Goal: Entertainment & Leisure: Consume media (video, audio)

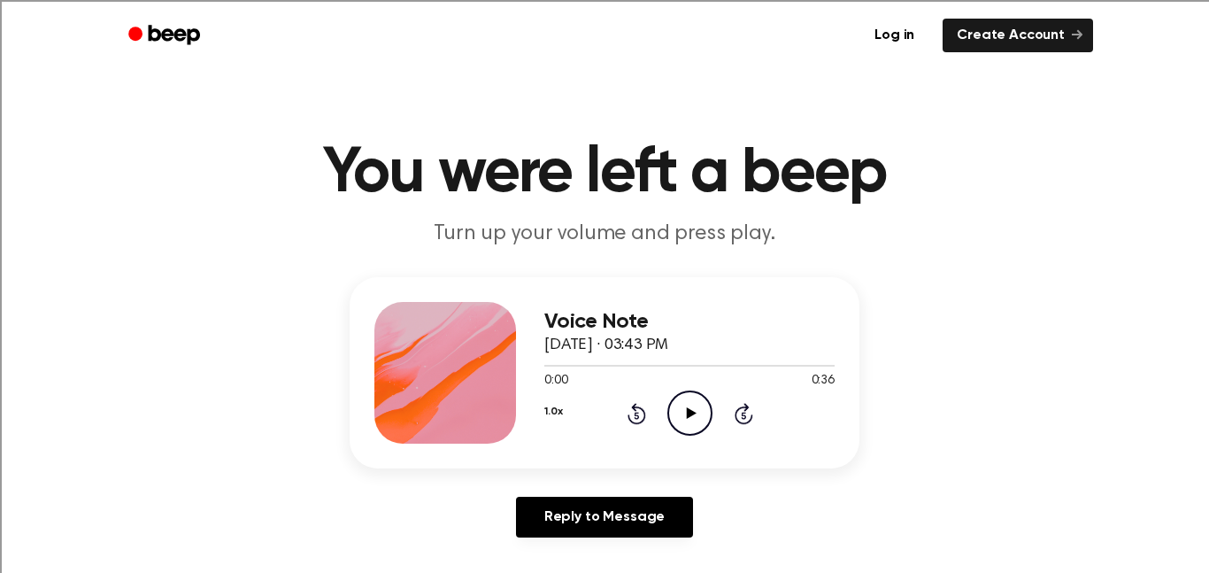
click at [687, 413] on icon at bounding box center [691, 413] width 10 height 12
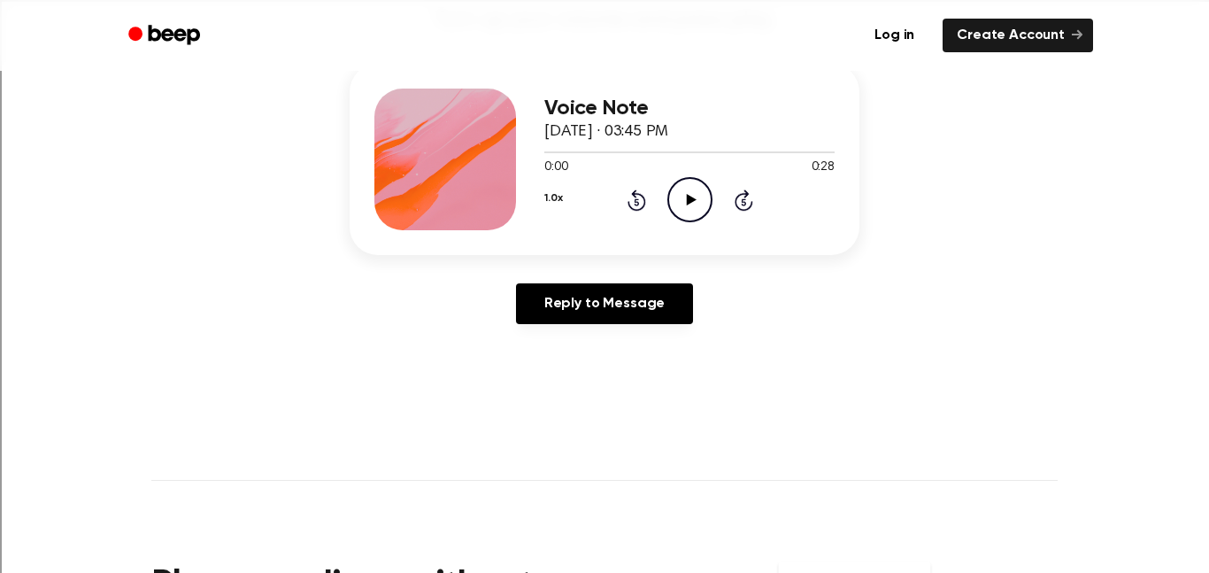
scroll to position [212, 0]
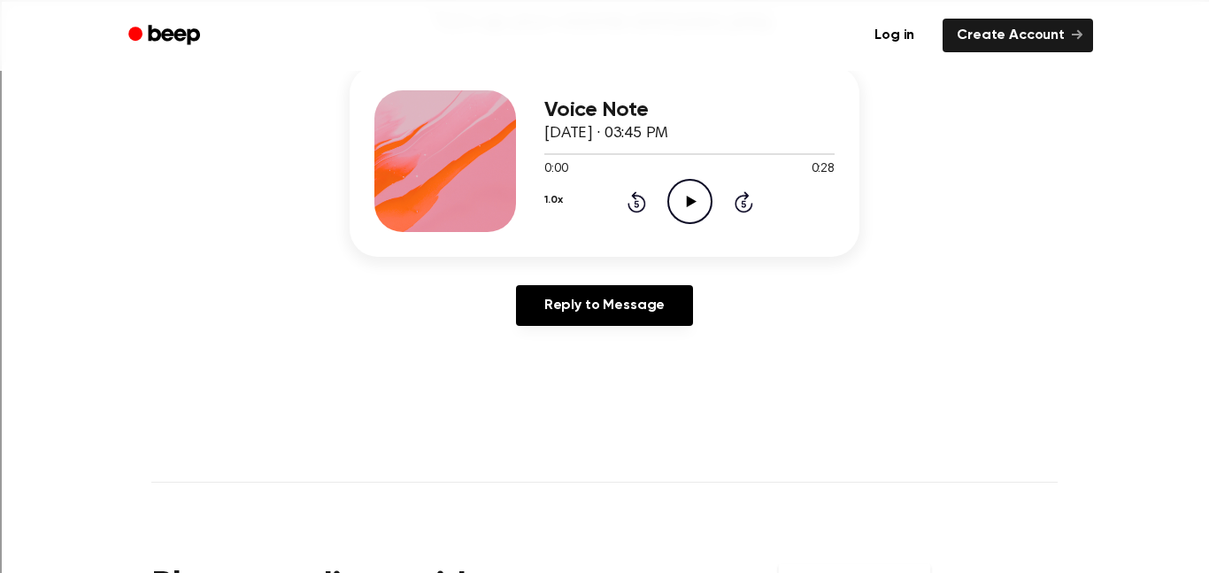
click at [689, 208] on icon "Play Audio" at bounding box center [689, 201] width 45 height 45
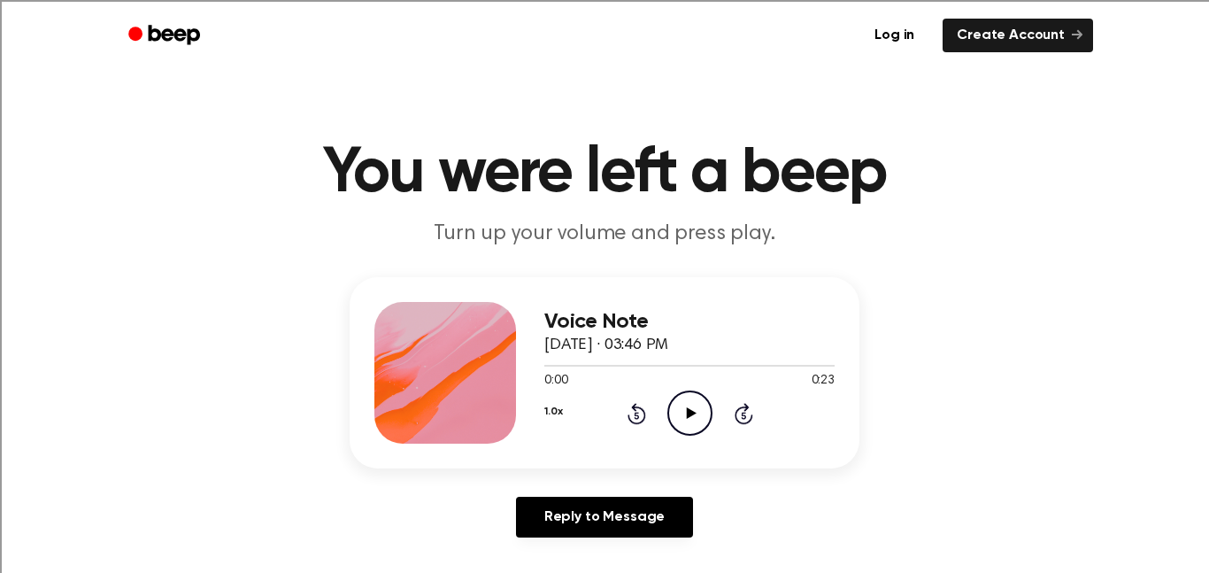
click at [682, 418] on icon "Play Audio" at bounding box center [689, 412] width 45 height 45
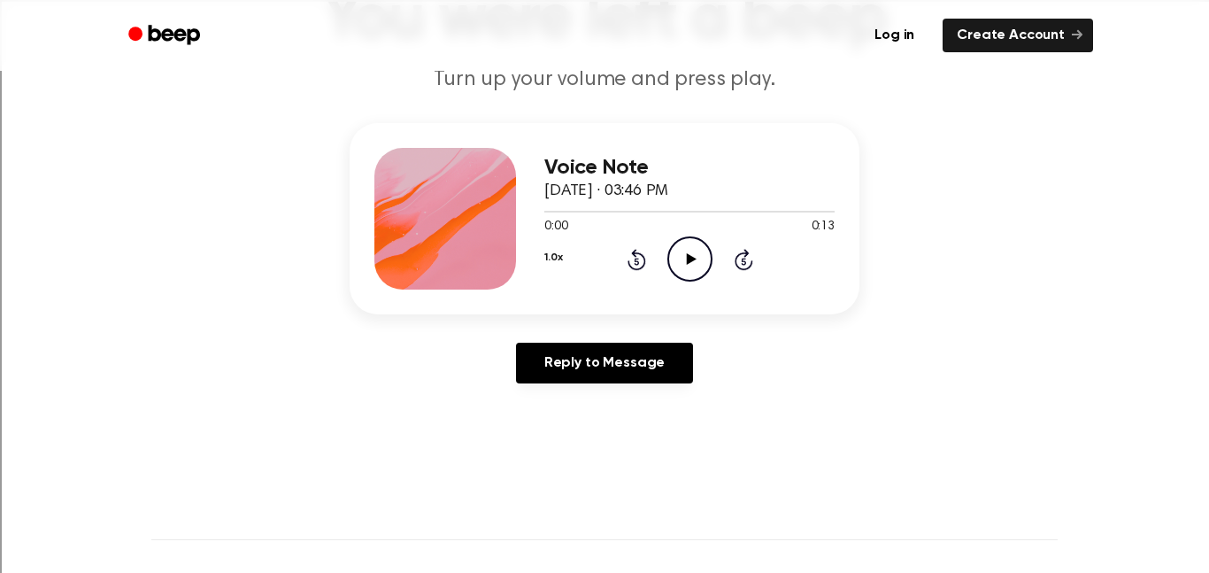
scroll to position [204, 0]
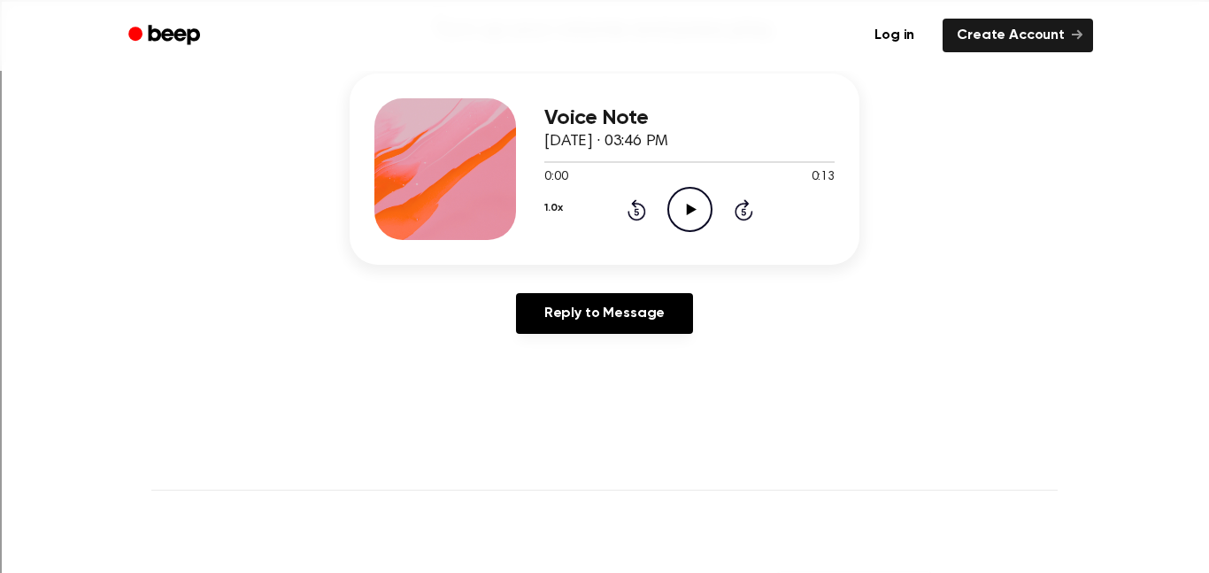
click at [690, 207] on icon at bounding box center [691, 210] width 10 height 12
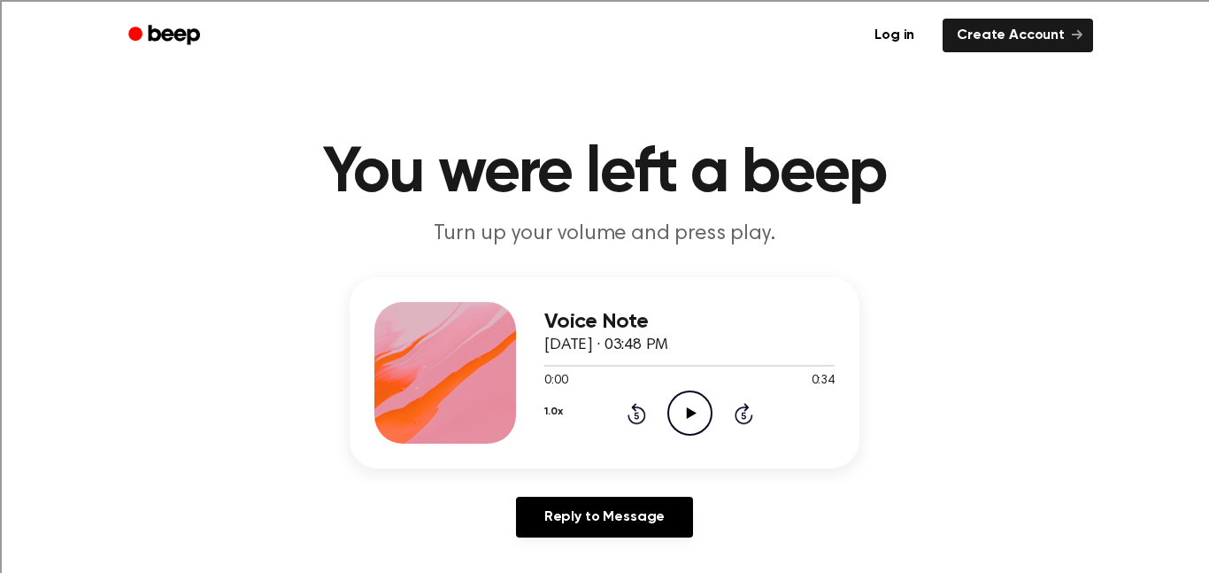
click at [685, 417] on icon "Play Audio" at bounding box center [689, 412] width 45 height 45
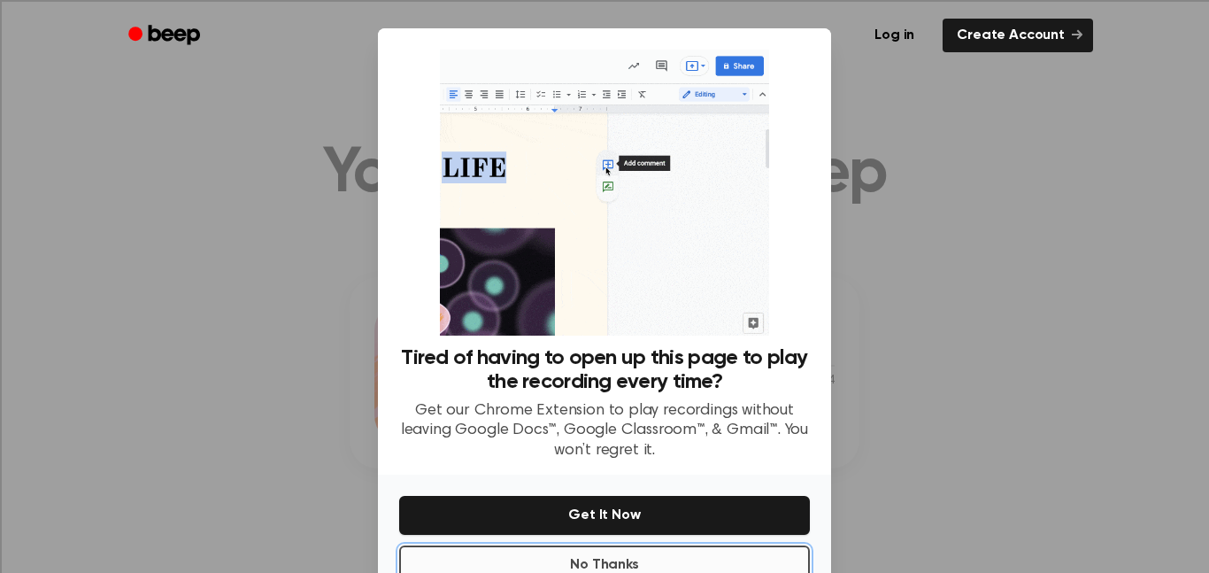
click at [563, 552] on button "No Thanks" at bounding box center [604, 564] width 411 height 39
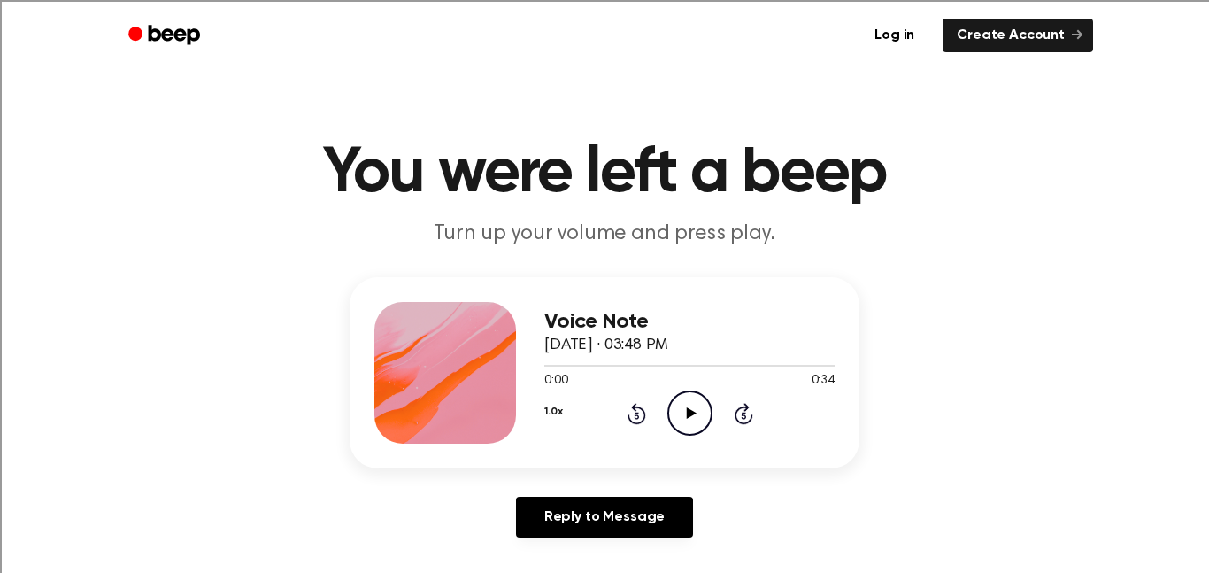
click at [687, 419] on icon "Play Audio" at bounding box center [689, 412] width 45 height 45
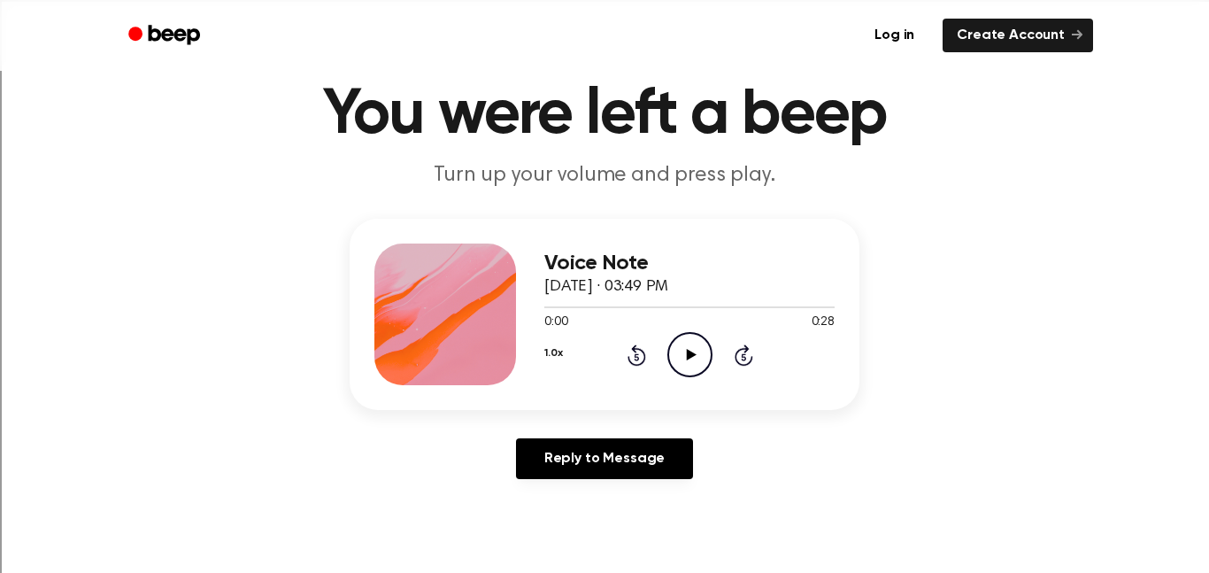
scroll to position [158, 0]
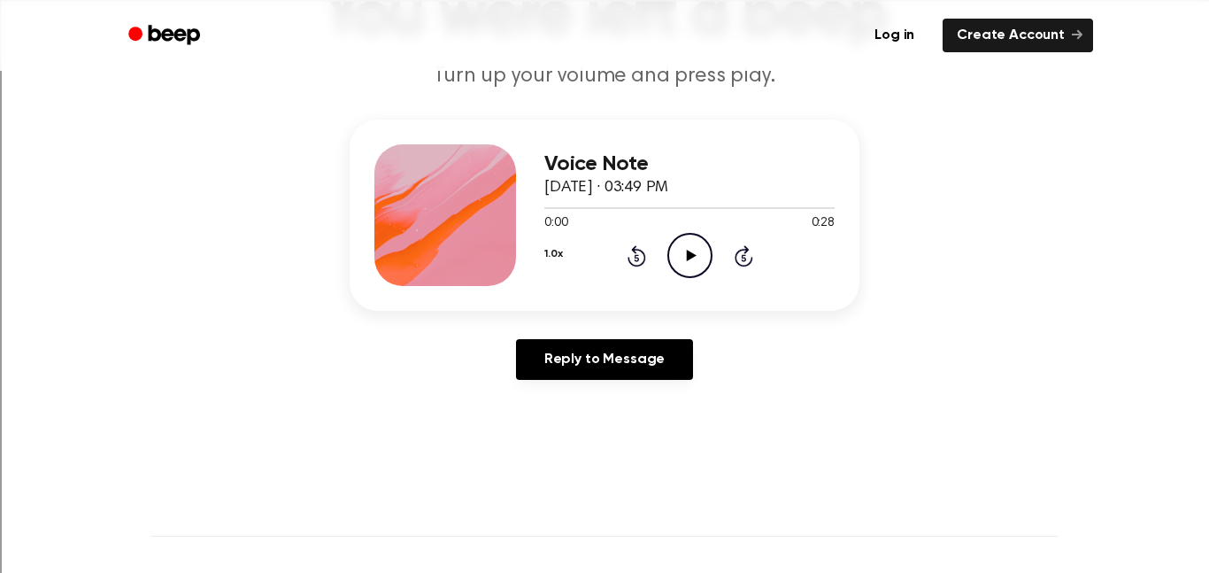
click at [697, 254] on icon "Play Audio" at bounding box center [689, 255] width 45 height 45
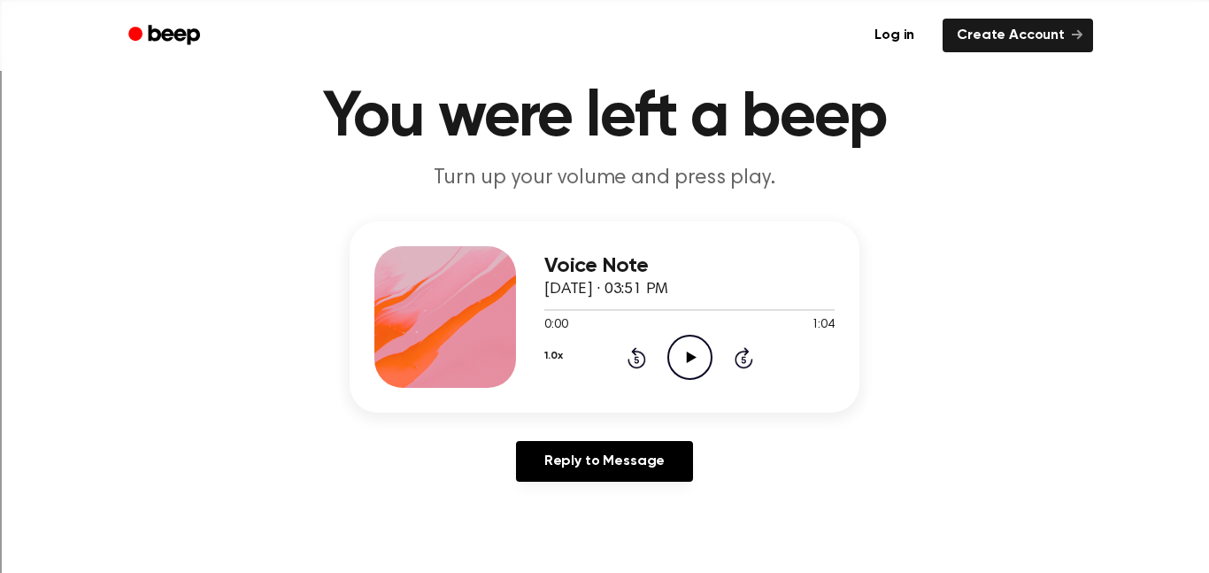
scroll to position [66, 0]
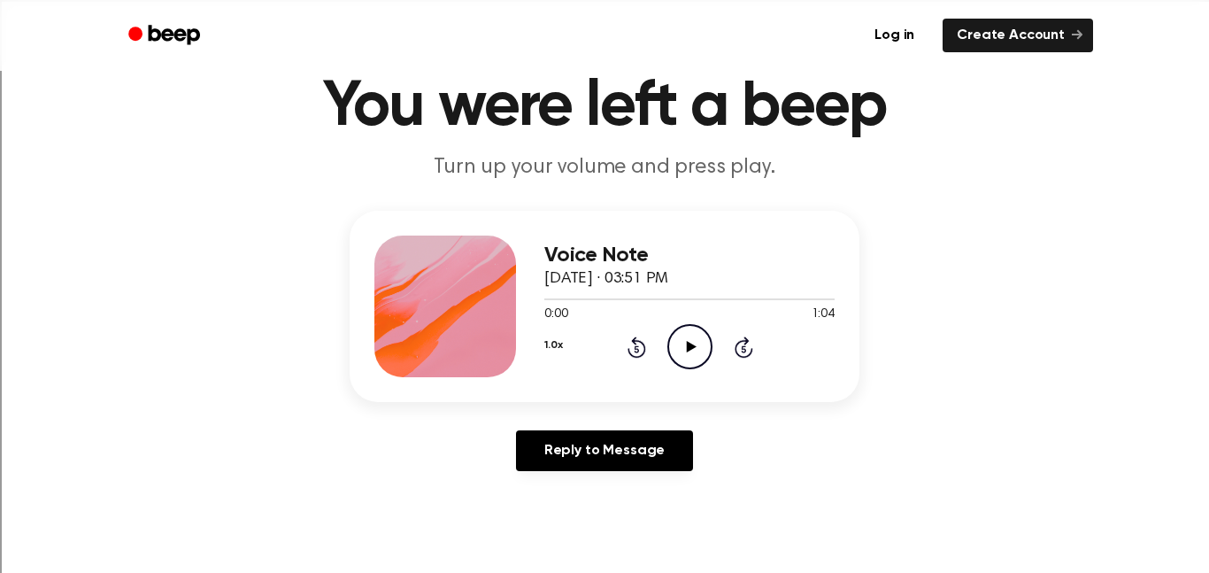
click at [675, 347] on icon "Play Audio" at bounding box center [689, 346] width 45 height 45
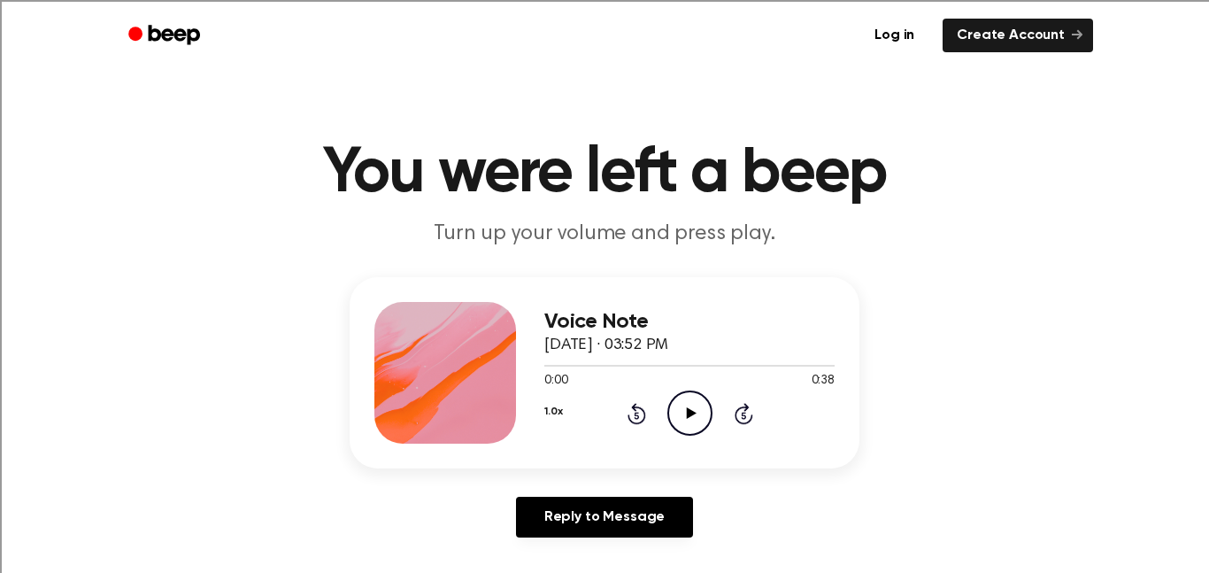
click at [683, 416] on icon "Play Audio" at bounding box center [689, 412] width 45 height 45
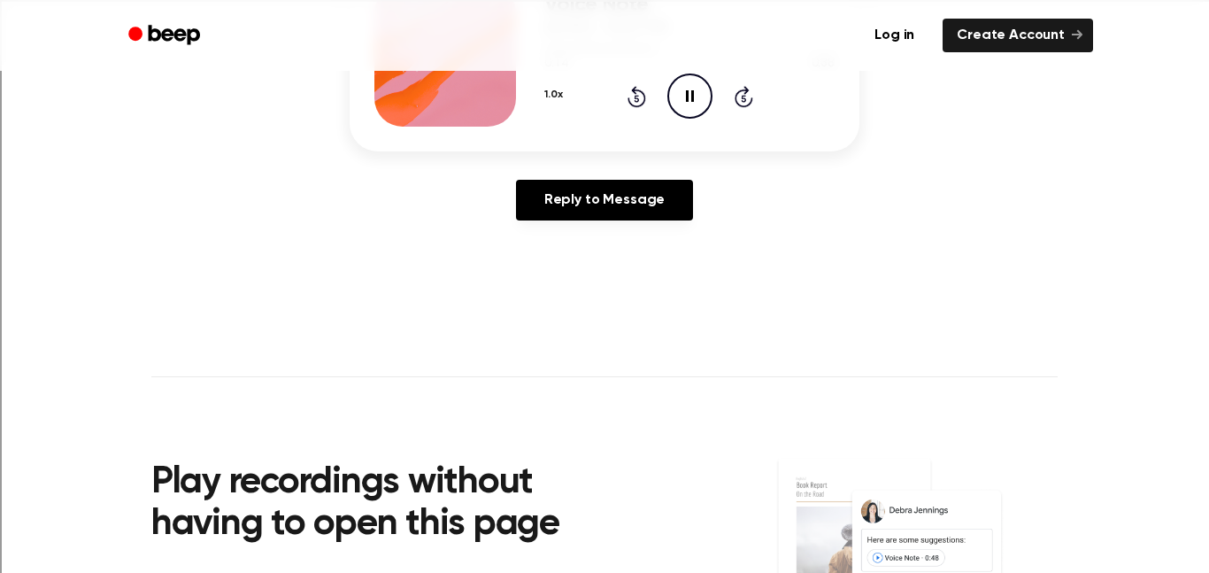
scroll to position [559, 0]
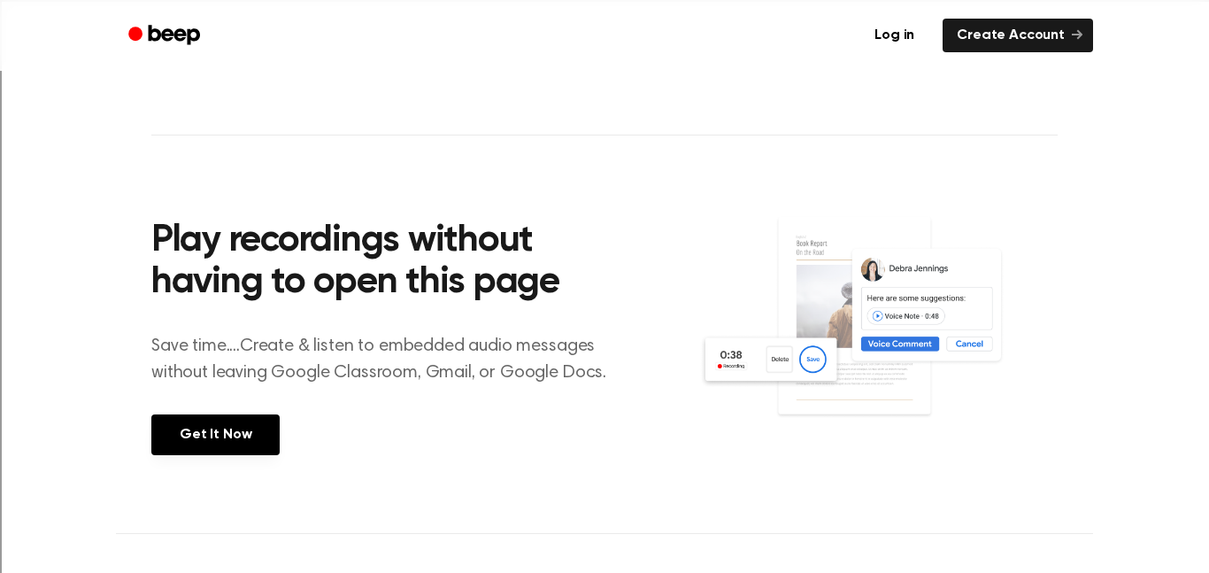
click at [623, 337] on p "Save time....Create & listen to embedded audio messages without leaving Google …" at bounding box center [389, 359] width 477 height 53
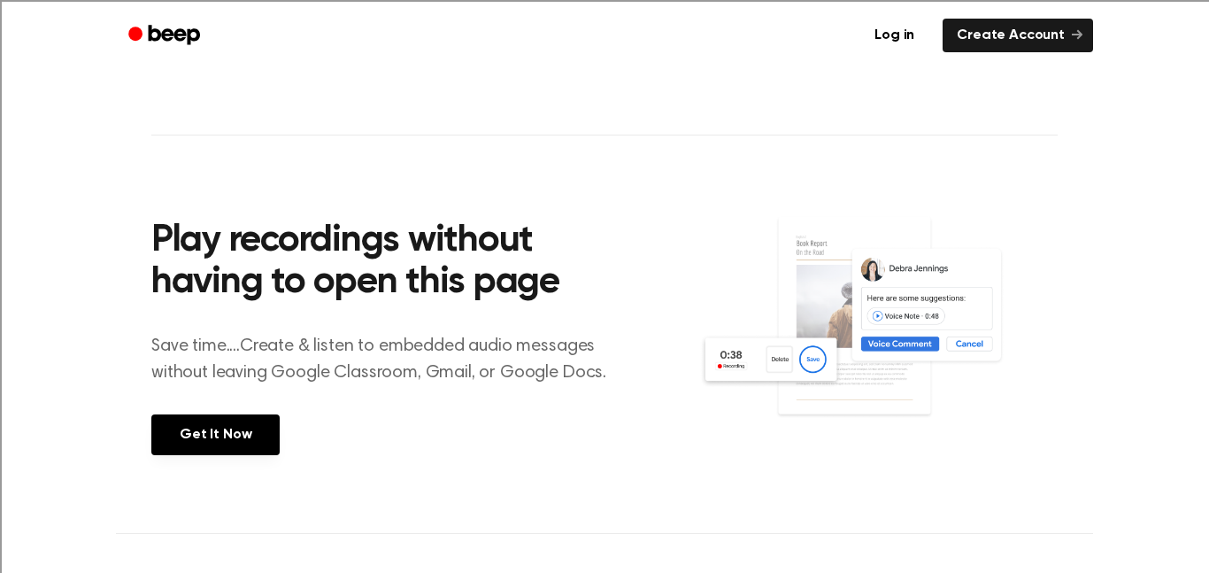
scroll to position [0, 0]
